Goal: Task Accomplishment & Management: Use online tool/utility

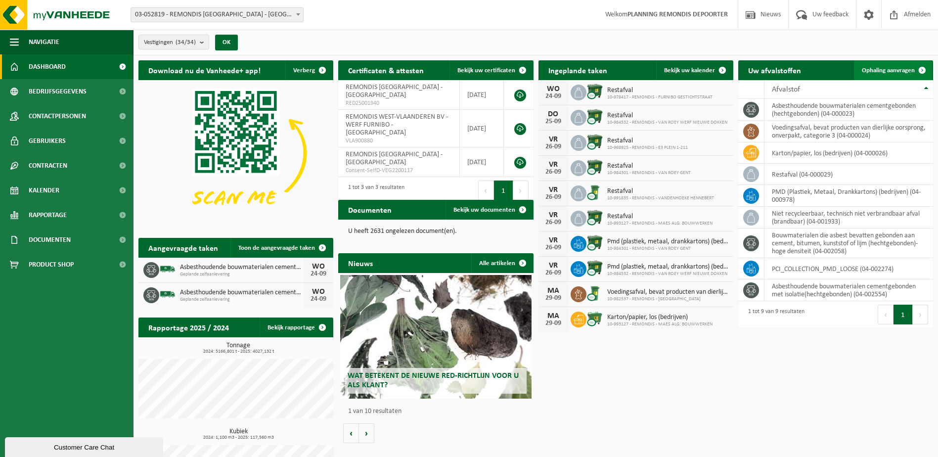
click at [896, 68] on span "Ophaling aanvragen" at bounding box center [888, 70] width 53 height 6
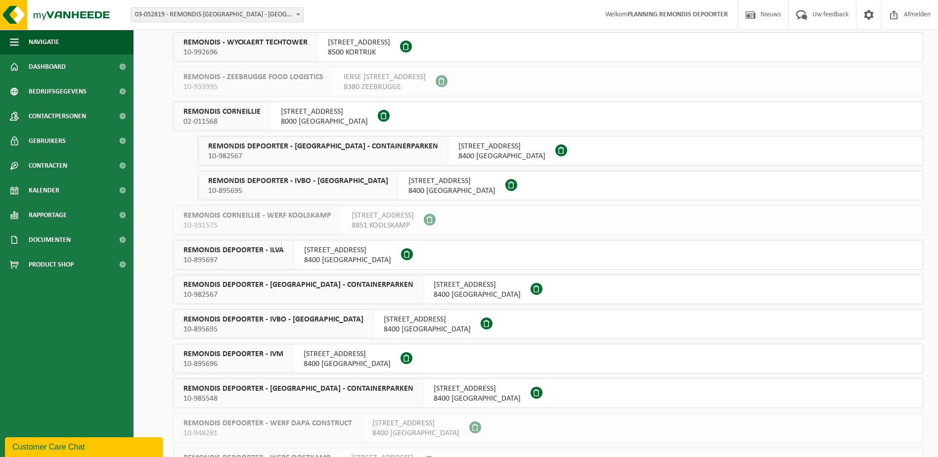
scroll to position [692, 0]
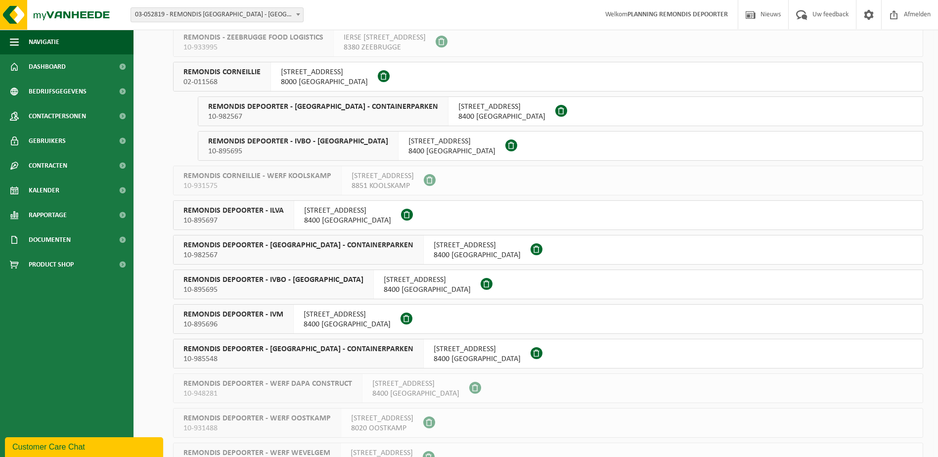
click at [287, 312] on div "REMONDIS DEPOORTER - IVM 10-895696" at bounding box center [234, 319] width 120 height 29
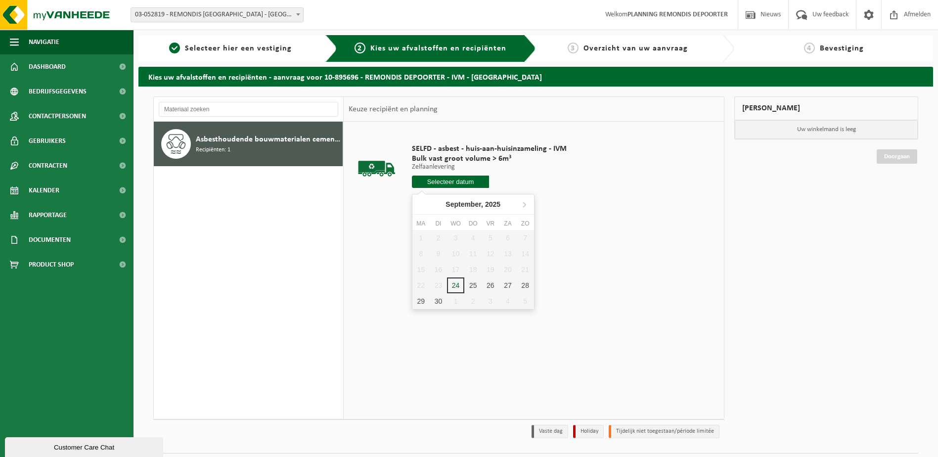
click at [454, 185] on input "text" at bounding box center [451, 181] width 78 height 12
click at [468, 287] on div "25" at bounding box center [472, 285] width 17 height 16
type input "Van 2025-09-25"
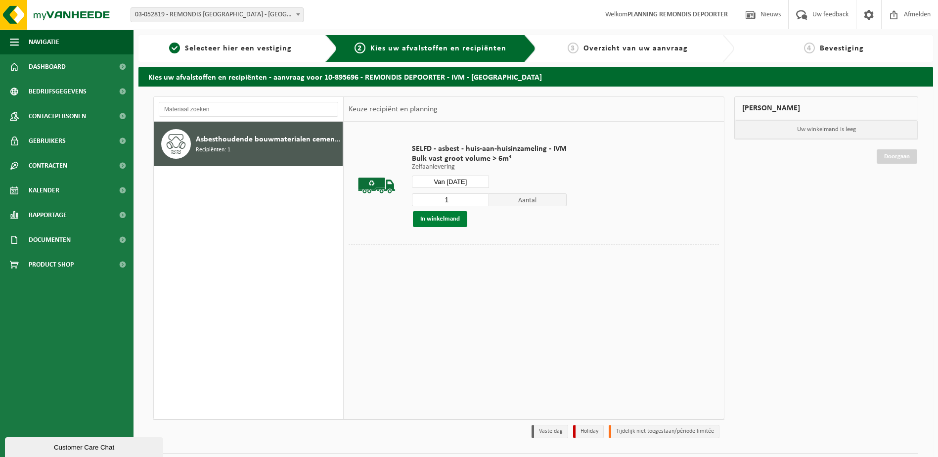
click at [434, 219] on button "In winkelmand" at bounding box center [440, 219] width 54 height 16
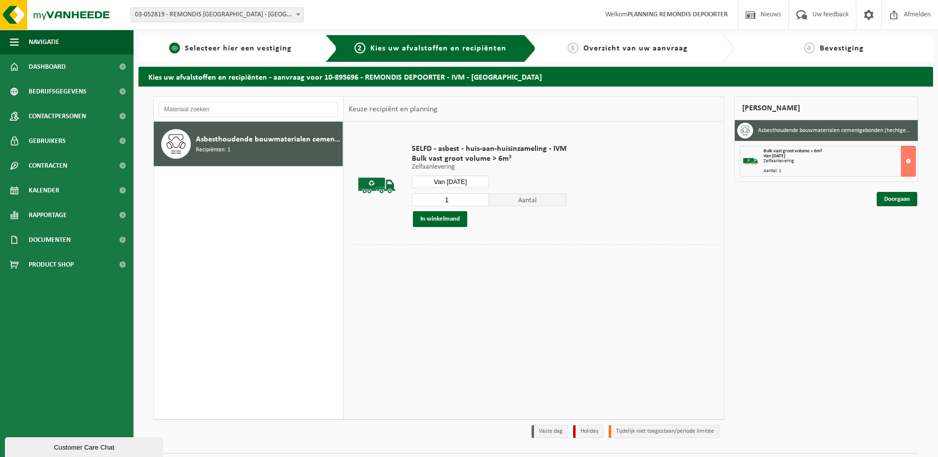
click at [258, 56] on div "1 Selecteer hier een vestiging" at bounding box center [237, 48] width 199 height 27
click at [238, 43] on link "1 Selecteer hier een vestiging" at bounding box center [230, 49] width 174 height 12
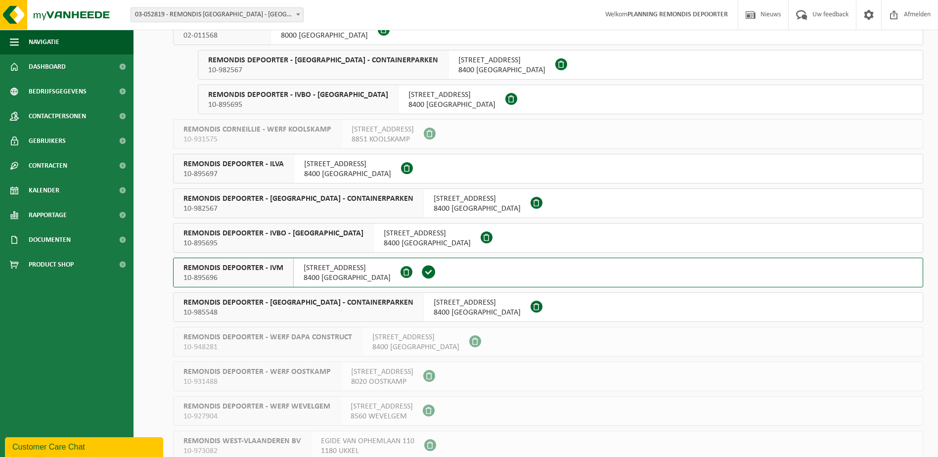
scroll to position [741, 0]
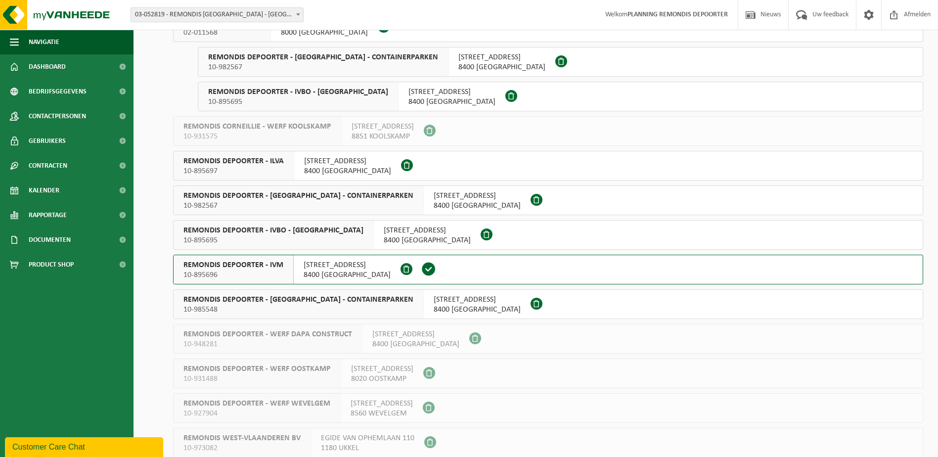
click at [308, 173] on span "8400 OOSTENDE" at bounding box center [347, 171] width 87 height 10
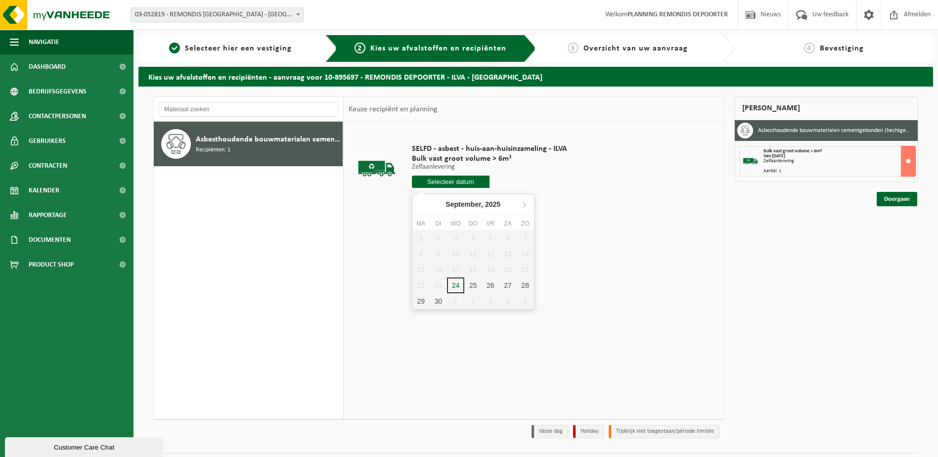
click at [453, 183] on input "text" at bounding box center [451, 181] width 78 height 12
click at [477, 285] on div "25" at bounding box center [472, 285] width 17 height 16
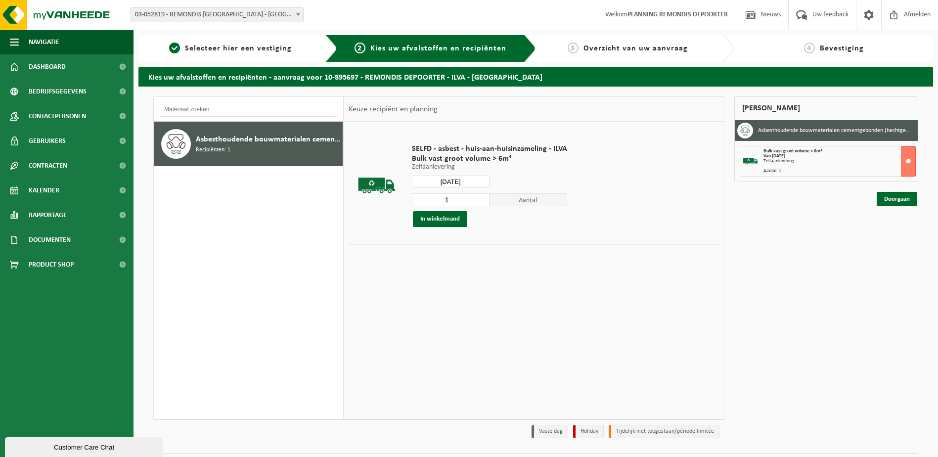
type input "Van 2025-09-25"
click at [453, 218] on button "In winkelmand" at bounding box center [440, 219] width 54 height 16
click at [888, 232] on link "Doorgaan" at bounding box center [896, 234] width 41 height 14
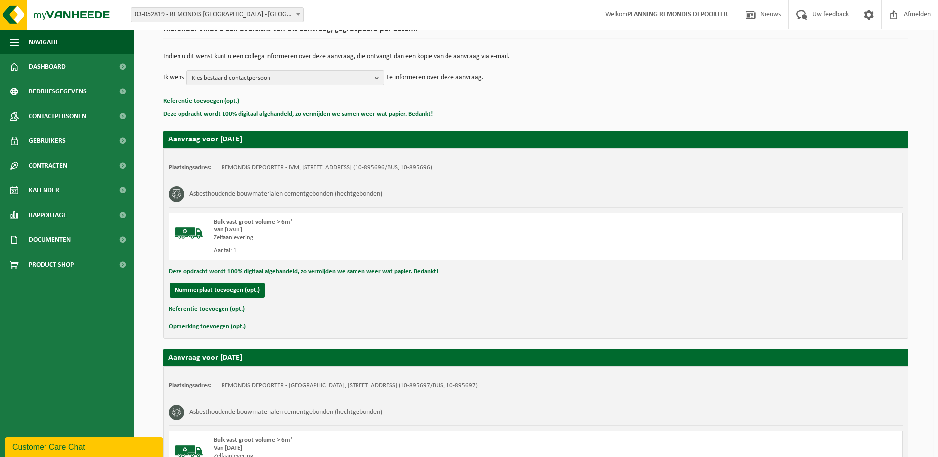
scroll to position [236, 0]
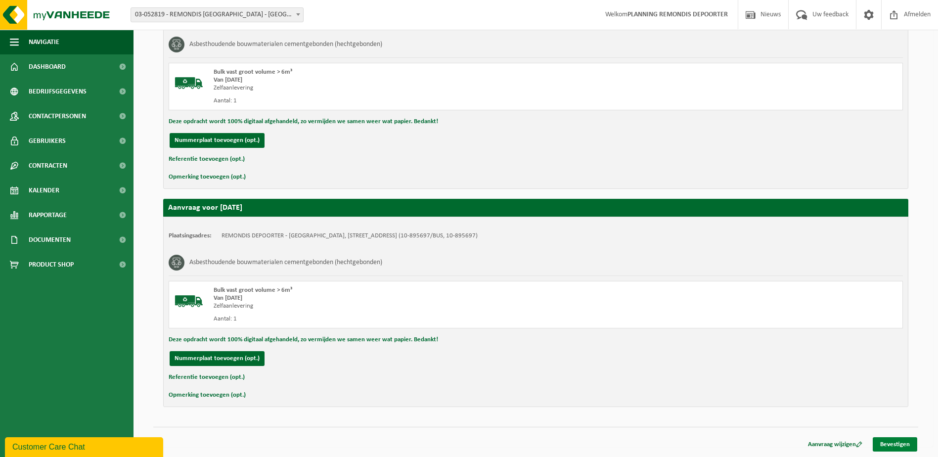
click at [882, 439] on link "Bevestigen" at bounding box center [894, 444] width 44 height 14
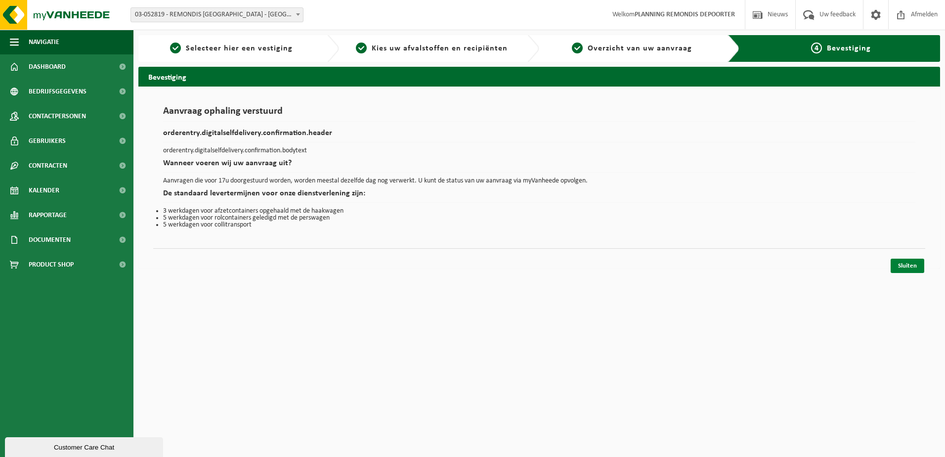
click at [910, 266] on link "Sluiten" at bounding box center [908, 266] width 34 height 14
